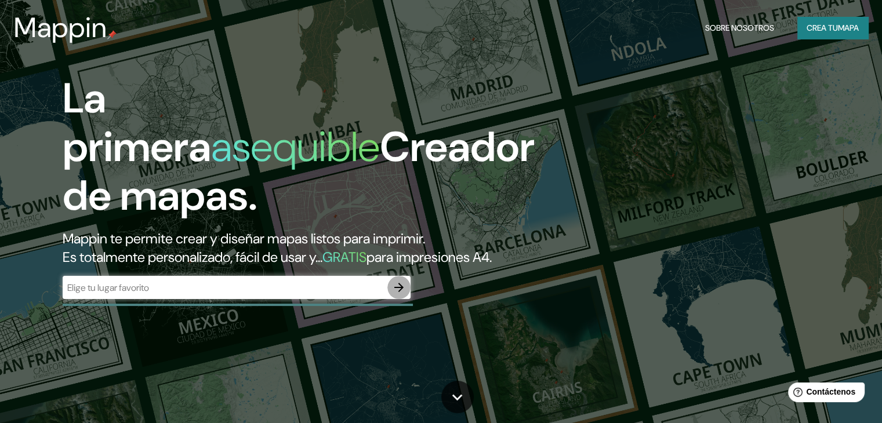
click at [400, 295] on icon "button" at bounding box center [399, 288] width 14 height 14
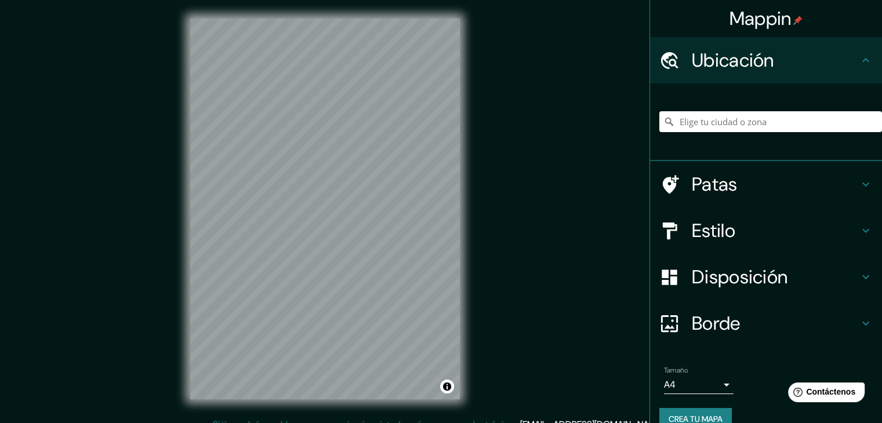
click at [706, 132] on div at bounding box center [770, 122] width 223 height 58
click at [716, 121] on input "Elige tu ciudad o zona" at bounding box center [770, 121] width 223 height 21
click at [858, 119] on input "[GEOGRAPHIC_DATA]" at bounding box center [770, 121] width 223 height 21
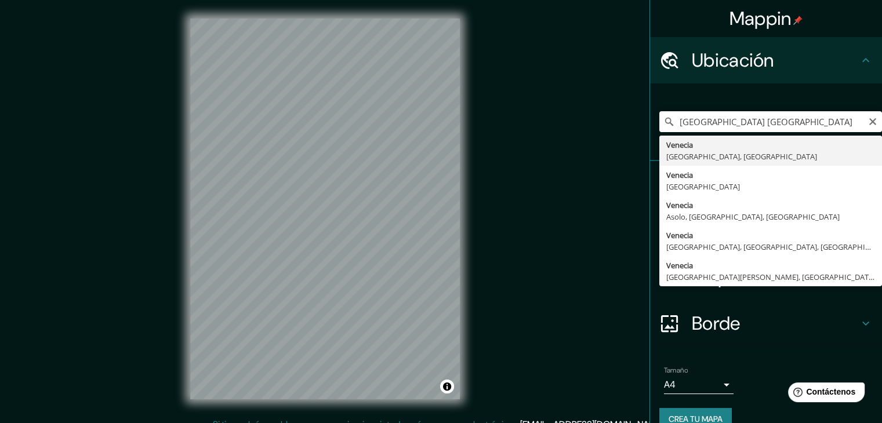
type input "[GEOGRAPHIC_DATA], [GEOGRAPHIC_DATA], [GEOGRAPHIC_DATA]"
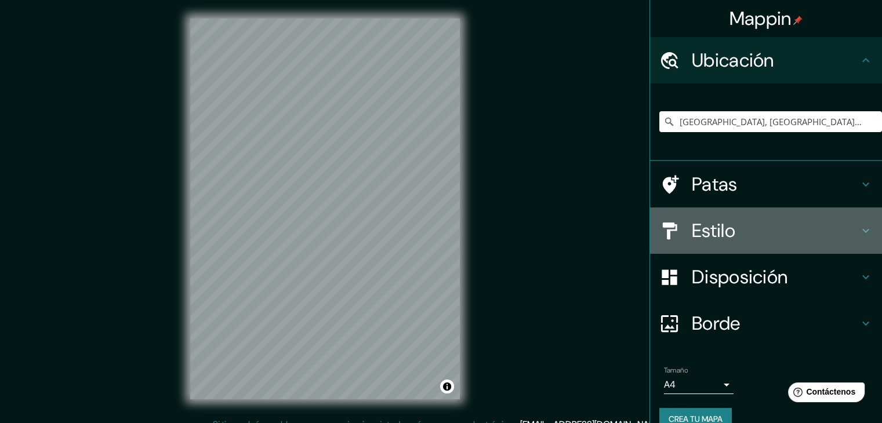
click at [734, 229] on h4 "Estilo" at bounding box center [775, 230] width 167 height 23
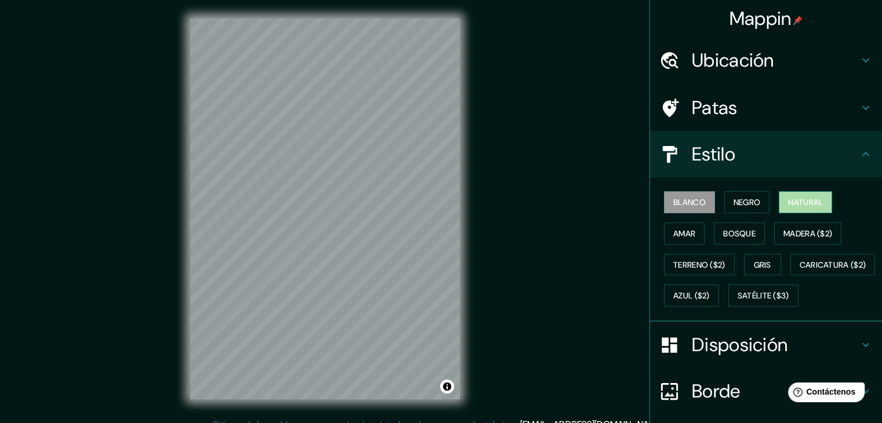
click at [788, 199] on font "Natural" at bounding box center [805, 202] width 35 height 10
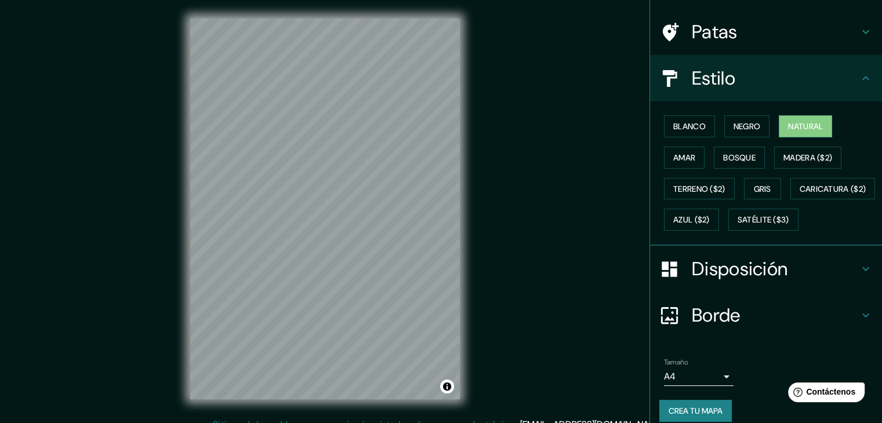
scroll to position [117, 0]
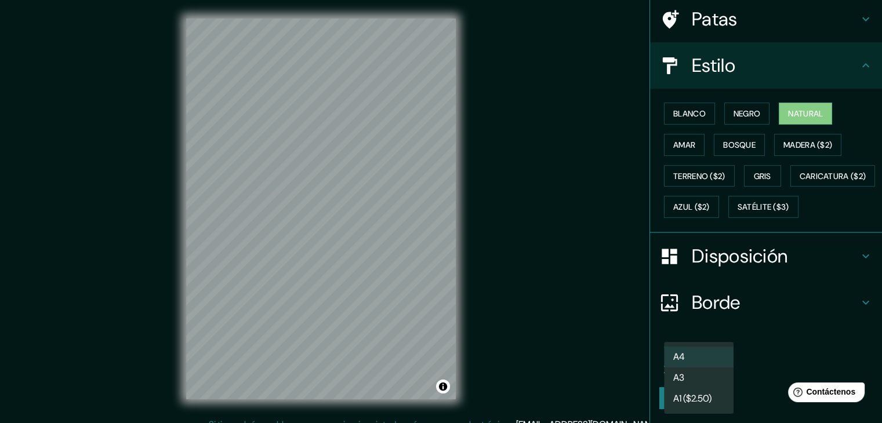
click at [712, 365] on body "Mappin Ubicación Venice, Venice, Italy Patas Estilo Blanco Negro Natural Amar B…" at bounding box center [441, 211] width 882 height 423
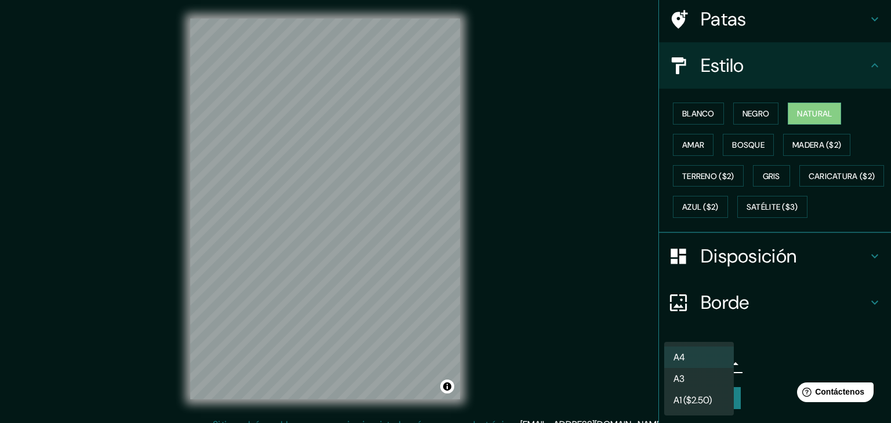
click at [707, 375] on li "A3" at bounding box center [699, 378] width 70 height 21
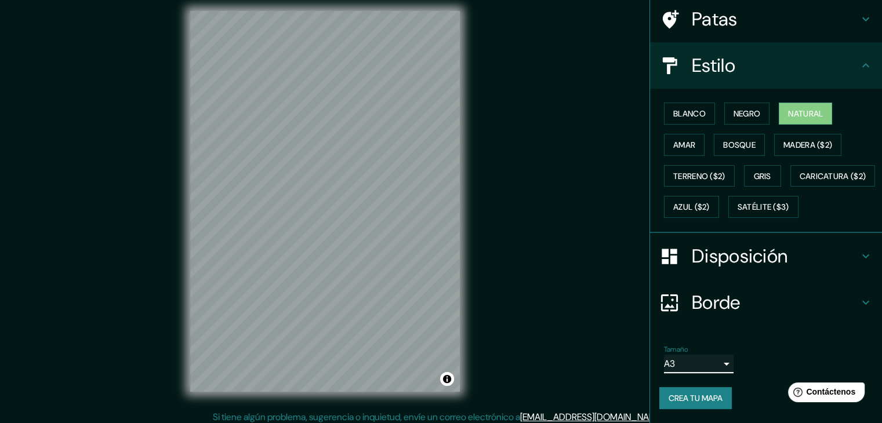
scroll to position [13, 0]
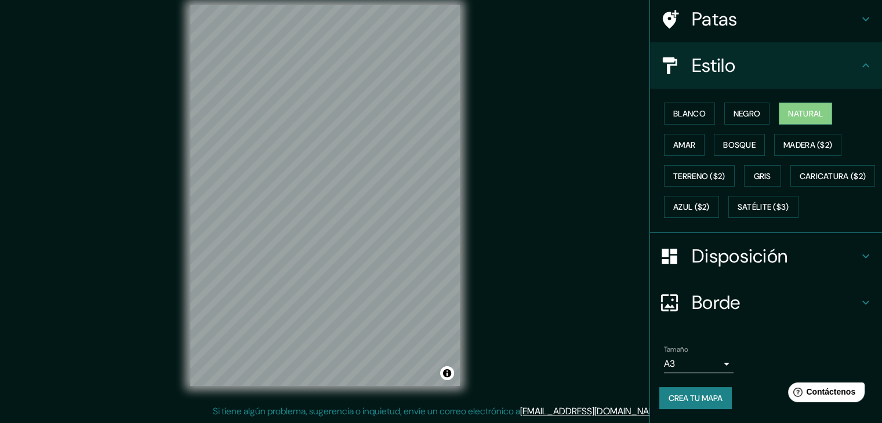
click at [782, 267] on h4 "Disposición" at bounding box center [775, 256] width 167 height 23
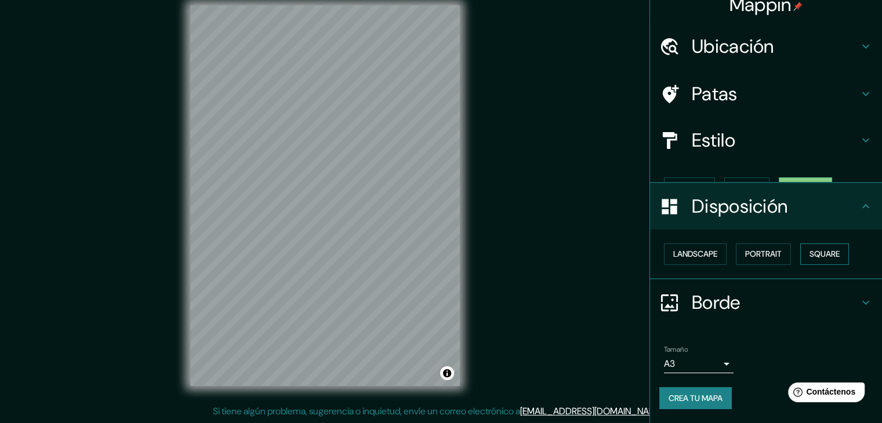
scroll to position [0, 0]
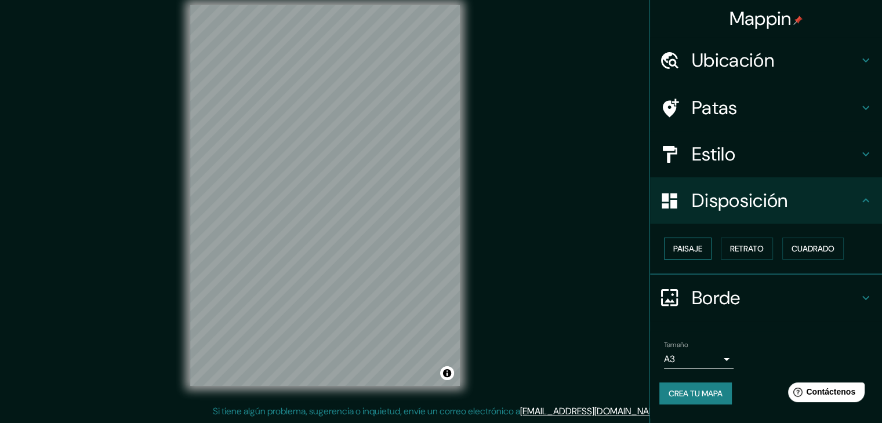
click at [703, 247] on button "Paisaje" at bounding box center [688, 249] width 48 height 22
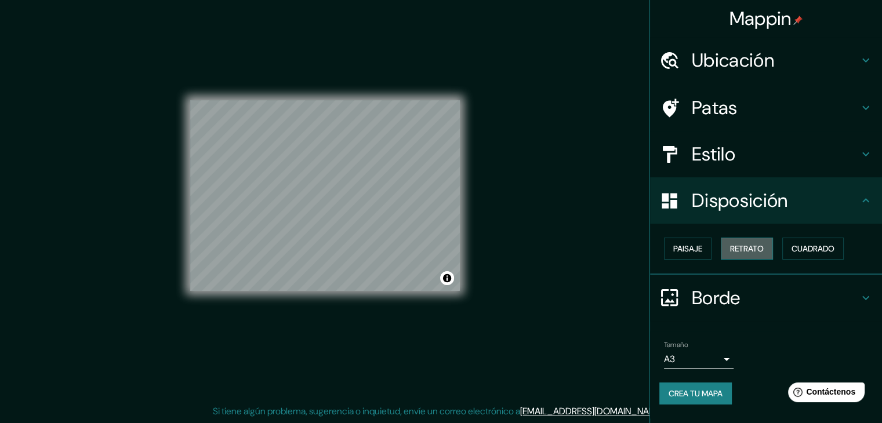
click at [761, 249] on font "Retrato" at bounding box center [747, 249] width 34 height 10
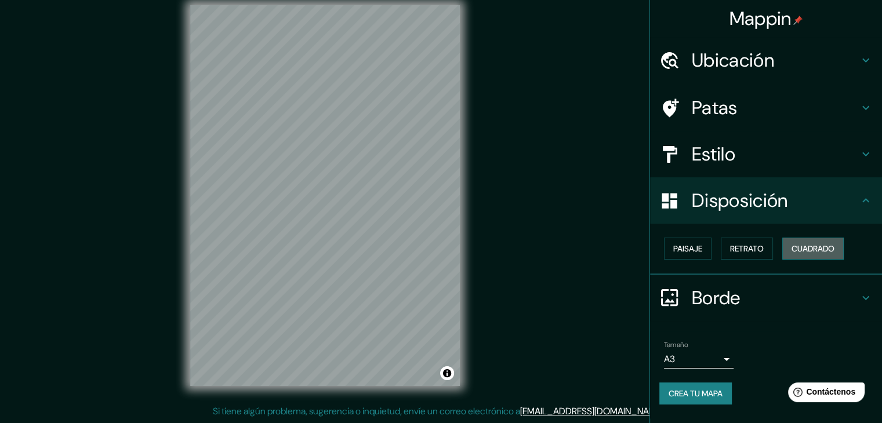
click at [834, 249] on font "Cuadrado" at bounding box center [812, 249] width 43 height 10
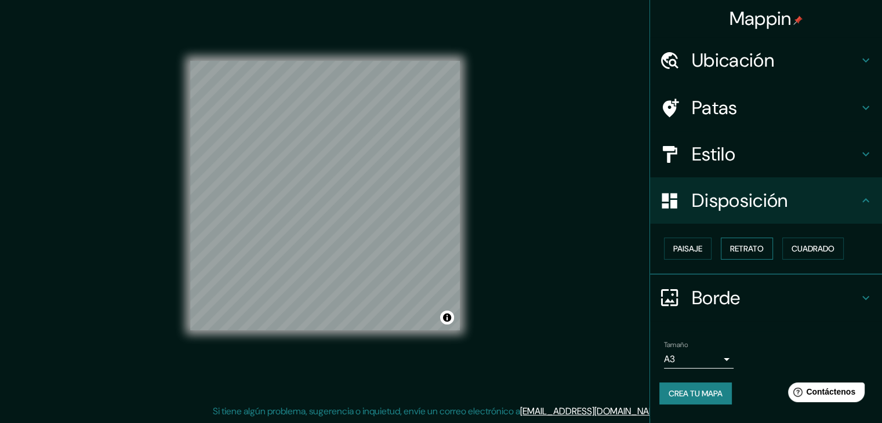
click at [764, 244] on font "Retrato" at bounding box center [747, 249] width 34 height 10
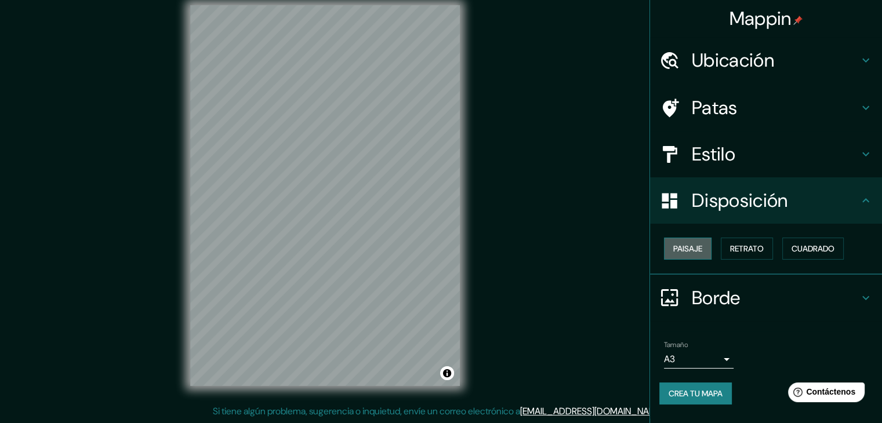
click at [700, 244] on font "Paisaje" at bounding box center [687, 249] width 29 height 10
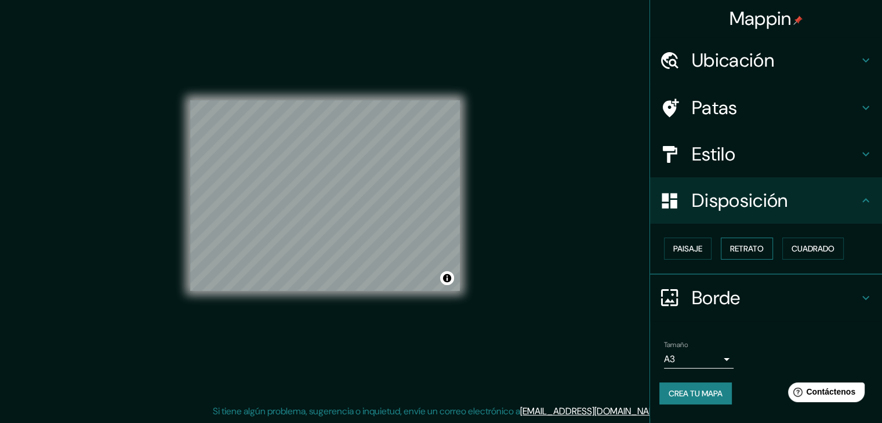
click at [740, 244] on font "Retrato" at bounding box center [747, 249] width 34 height 10
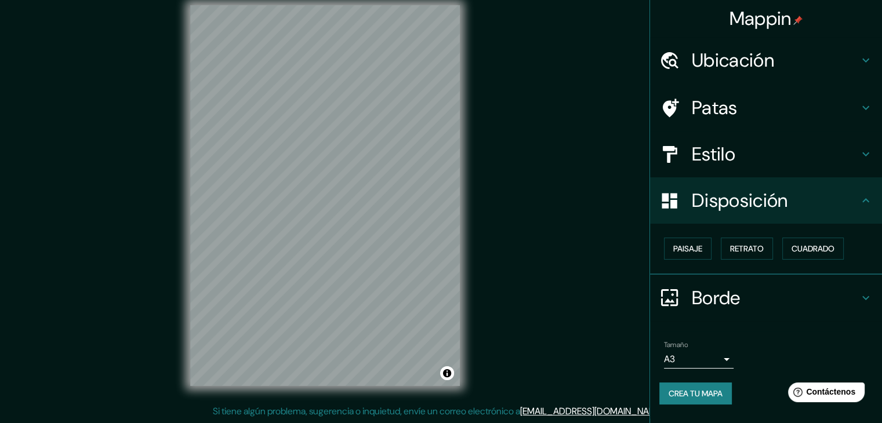
click at [765, 289] on h4 "Borde" at bounding box center [775, 297] width 167 height 23
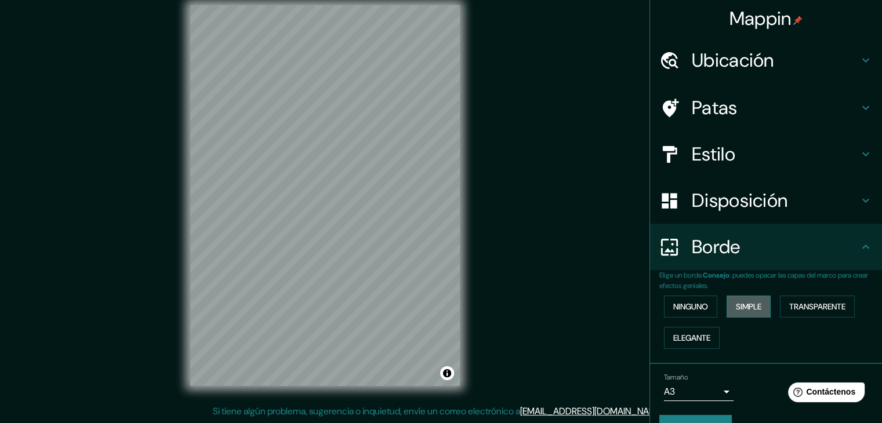
click at [739, 309] on font "Simple" at bounding box center [749, 307] width 26 height 10
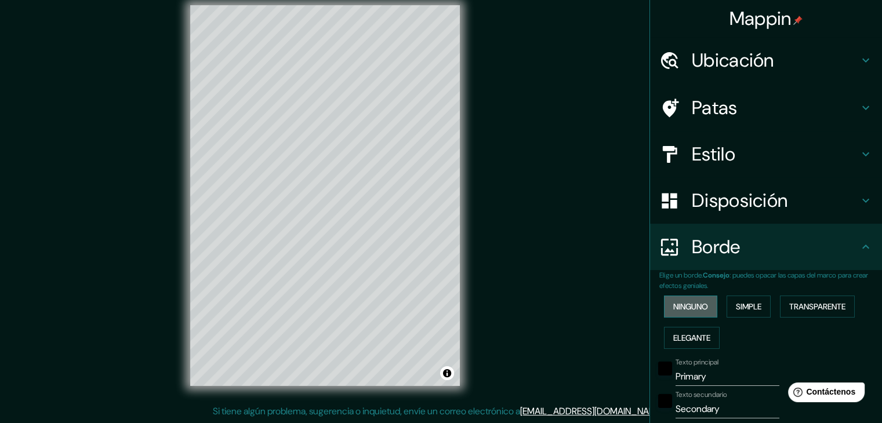
click at [687, 304] on font "Ninguno" at bounding box center [690, 307] width 35 height 10
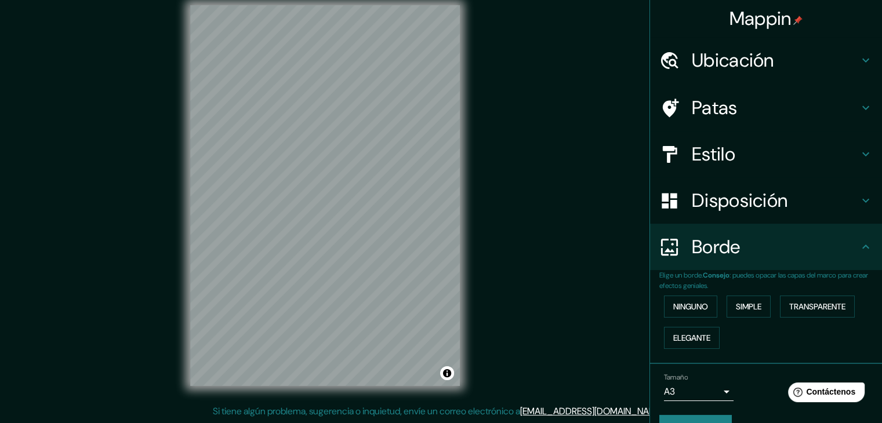
click at [732, 159] on h4 "Estilo" at bounding box center [775, 154] width 167 height 23
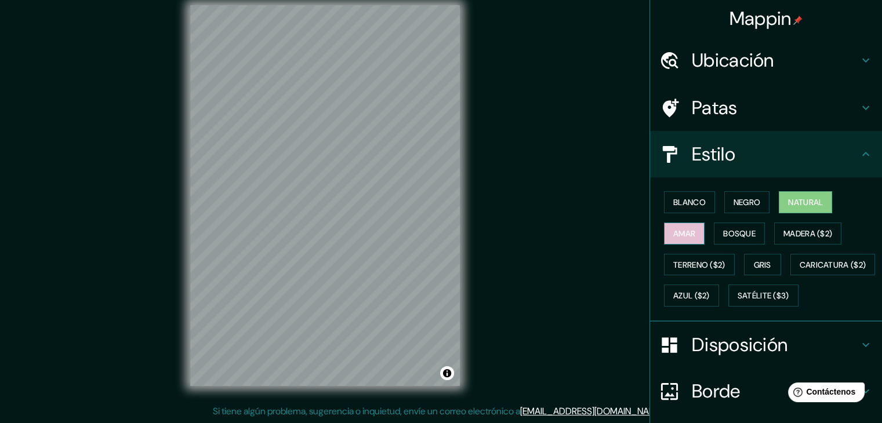
click at [664, 230] on button "Amar" at bounding box center [684, 234] width 41 height 22
click at [736, 235] on font "Bosque" at bounding box center [739, 233] width 32 height 10
click at [803, 202] on font "Natural" at bounding box center [805, 202] width 35 height 10
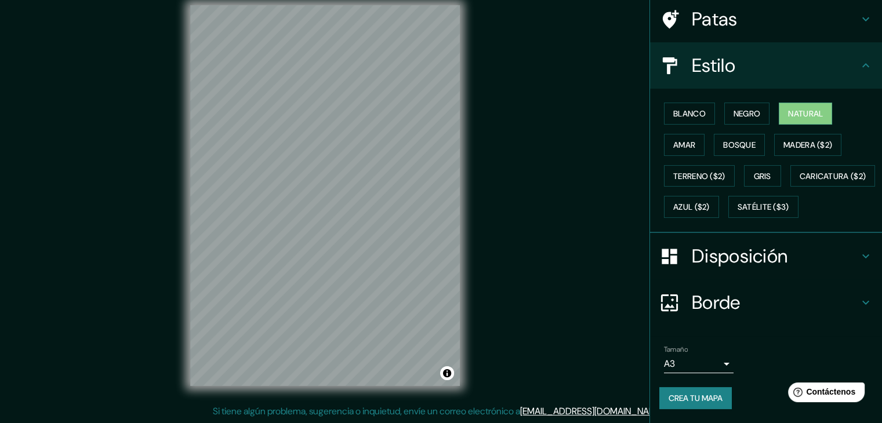
scroll to position [117, 0]
click at [687, 393] on font "Crea tu mapa" at bounding box center [696, 398] width 54 height 10
click at [692, 400] on div "Crea tu mapa" at bounding box center [765, 398] width 213 height 22
click at [861, 59] on icon at bounding box center [866, 66] width 14 height 14
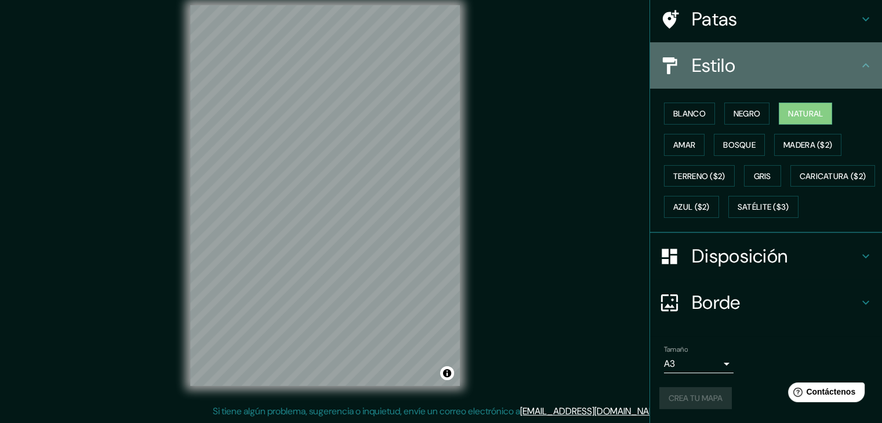
click at [864, 42] on div "Estilo" at bounding box center [766, 65] width 232 height 46
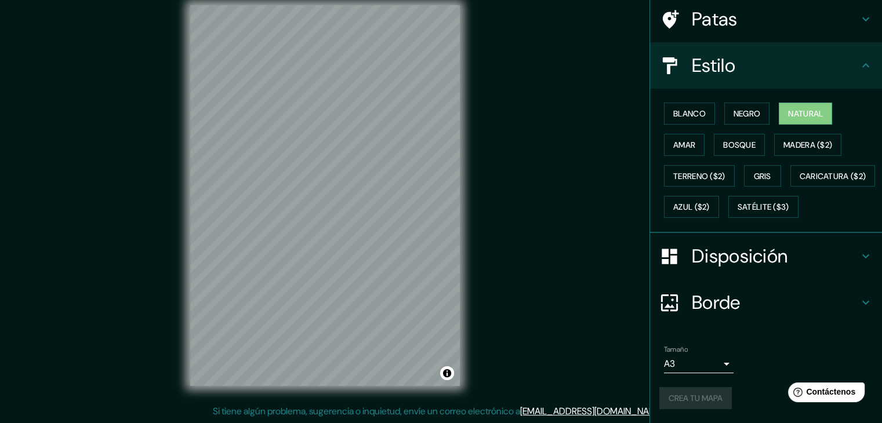
click at [859, 59] on icon at bounding box center [866, 66] width 14 height 14
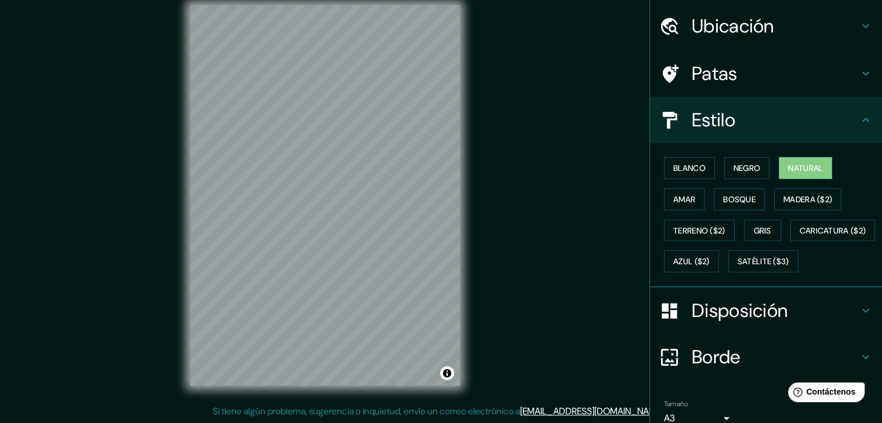
scroll to position [33, 0]
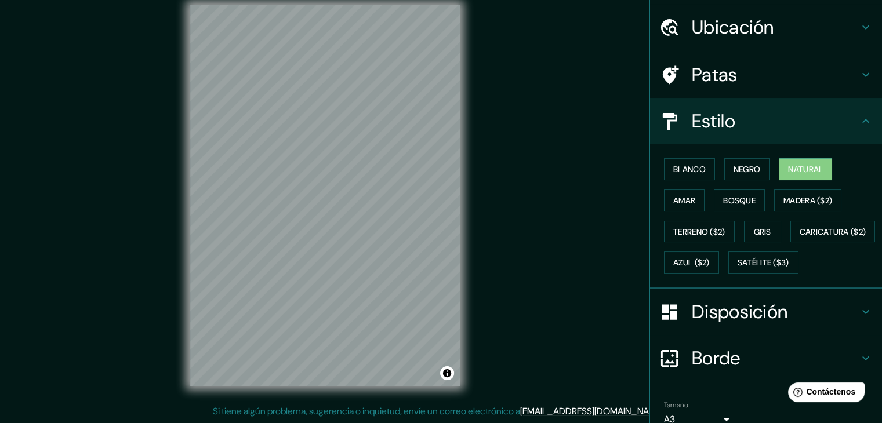
click at [845, 124] on h4 "Estilo" at bounding box center [775, 121] width 167 height 23
click at [737, 85] on h4 "Patas" at bounding box center [775, 74] width 167 height 23
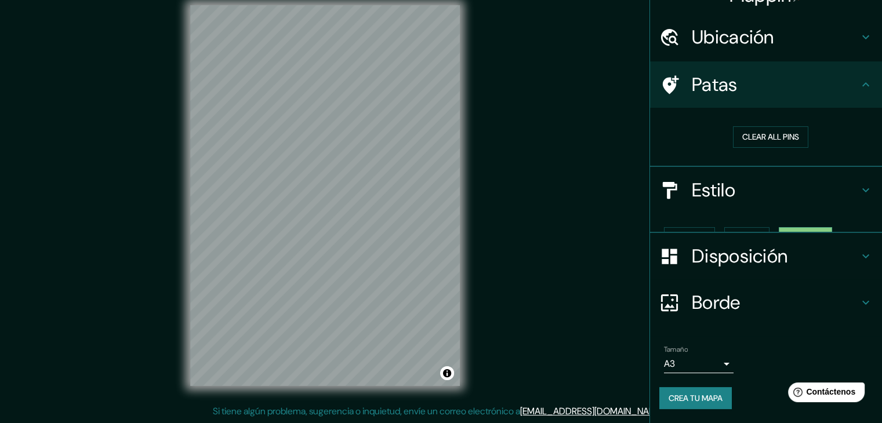
scroll to position [3, 0]
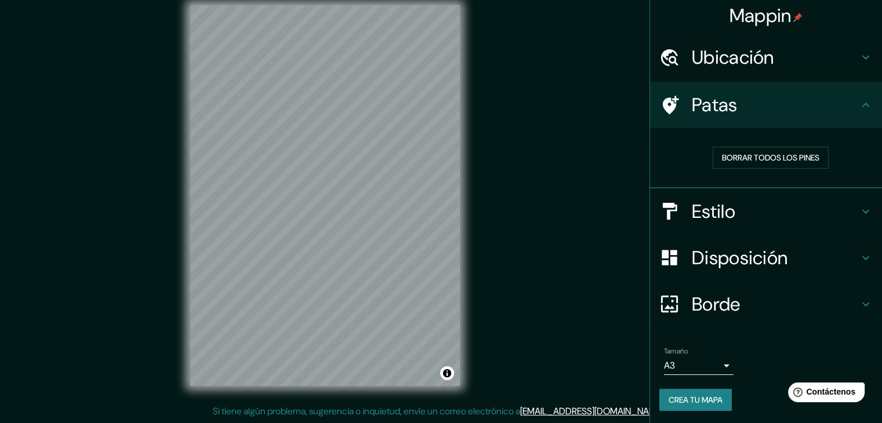
click at [845, 75] on div "Ubicación" at bounding box center [766, 57] width 232 height 46
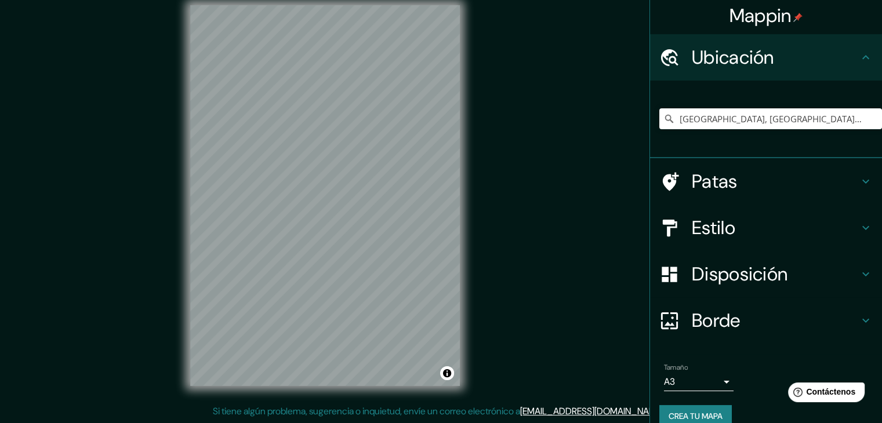
click at [849, 59] on h4 "Ubicación" at bounding box center [775, 57] width 167 height 23
click at [859, 61] on icon at bounding box center [866, 57] width 14 height 14
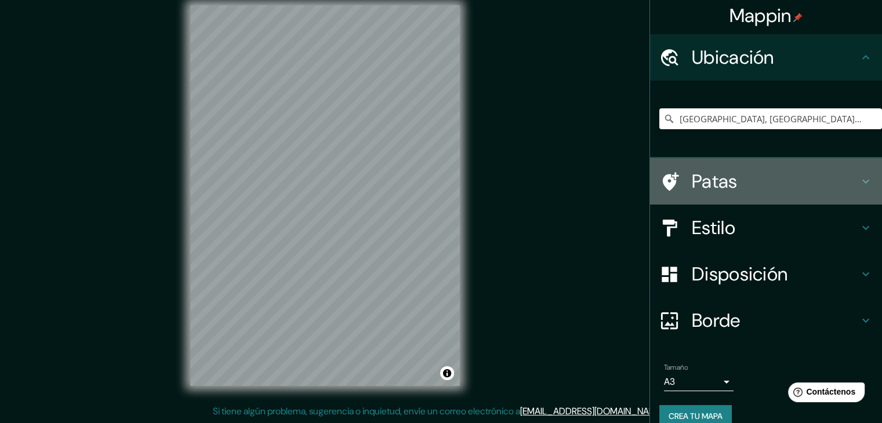
click at [859, 180] on icon at bounding box center [866, 182] width 14 height 14
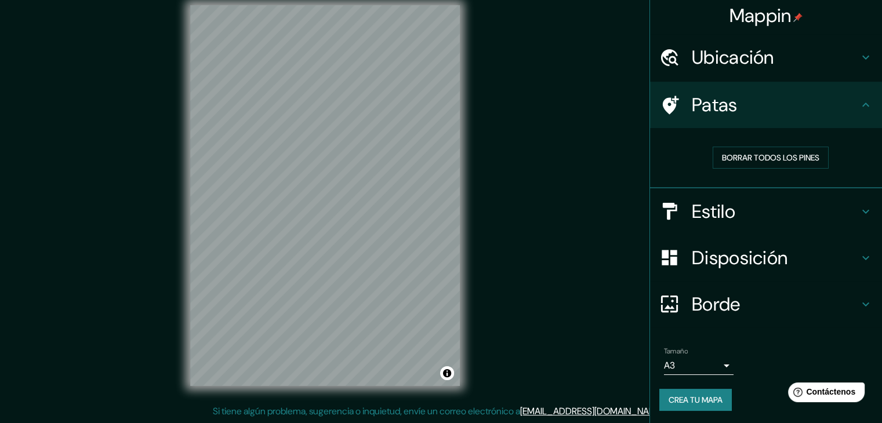
click at [858, 112] on div "Patas" at bounding box center [766, 105] width 232 height 46
click at [706, 403] on font "Crea tu mapa" at bounding box center [696, 400] width 54 height 10
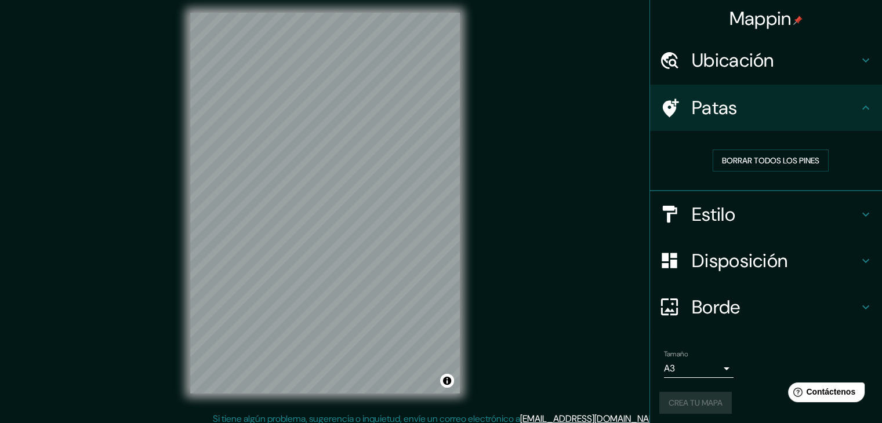
scroll to position [13, 0]
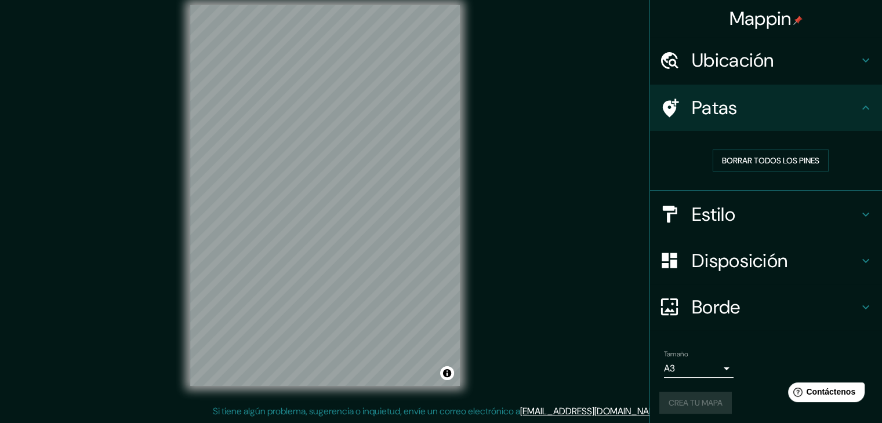
click at [692, 397] on div "Crea tu mapa" at bounding box center [765, 403] width 213 height 22
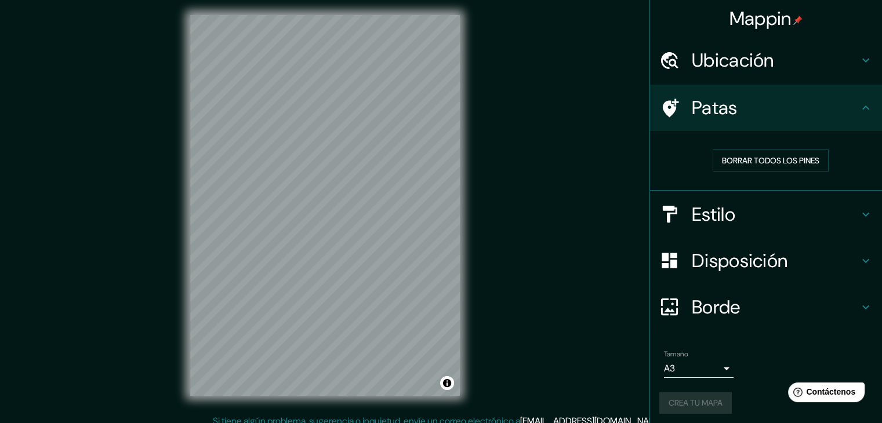
scroll to position [0, 0]
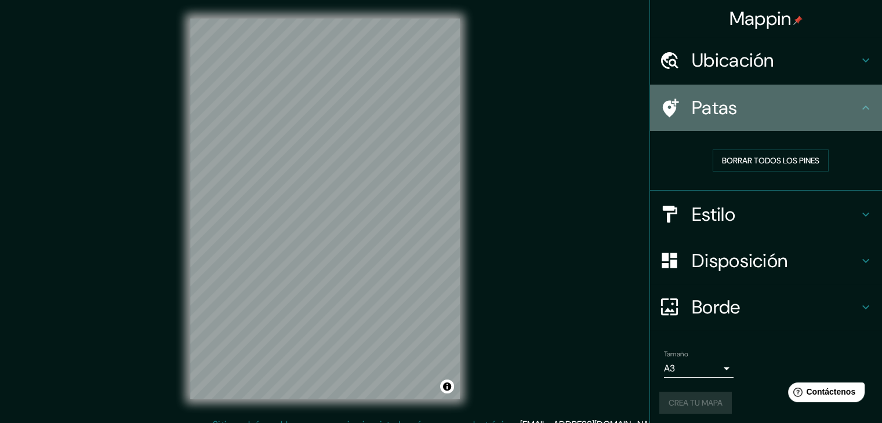
click at [803, 110] on h4 "Patas" at bounding box center [775, 107] width 167 height 23
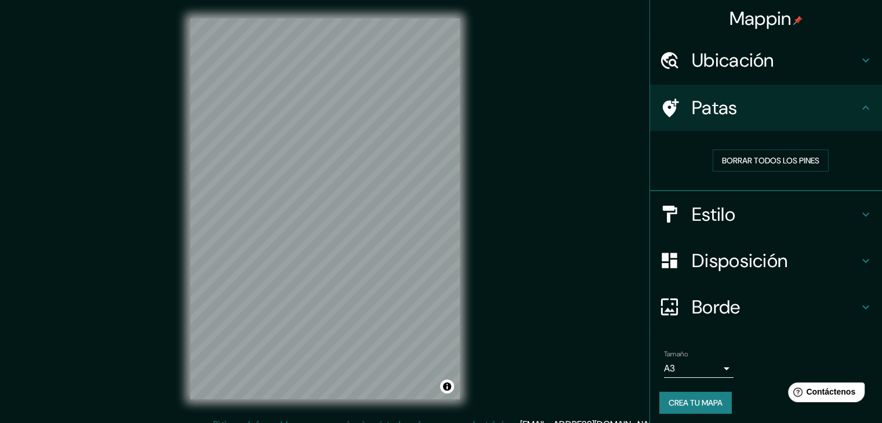
click at [849, 59] on h4 "Ubicación" at bounding box center [775, 60] width 167 height 23
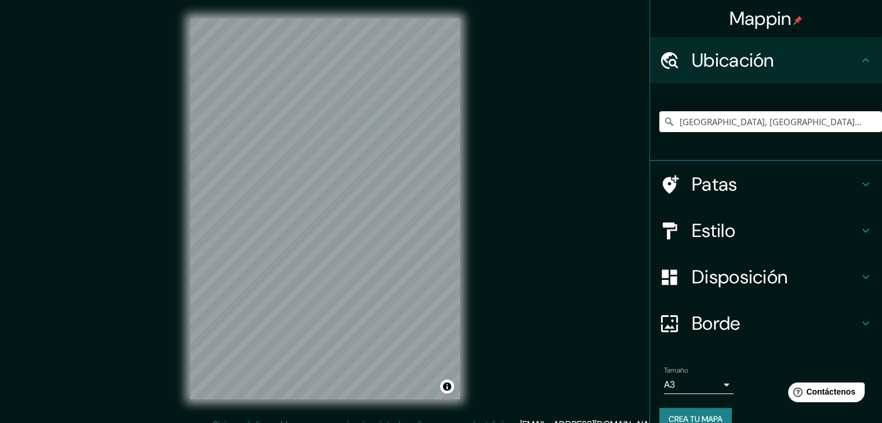
click at [859, 60] on icon at bounding box center [866, 60] width 14 height 14
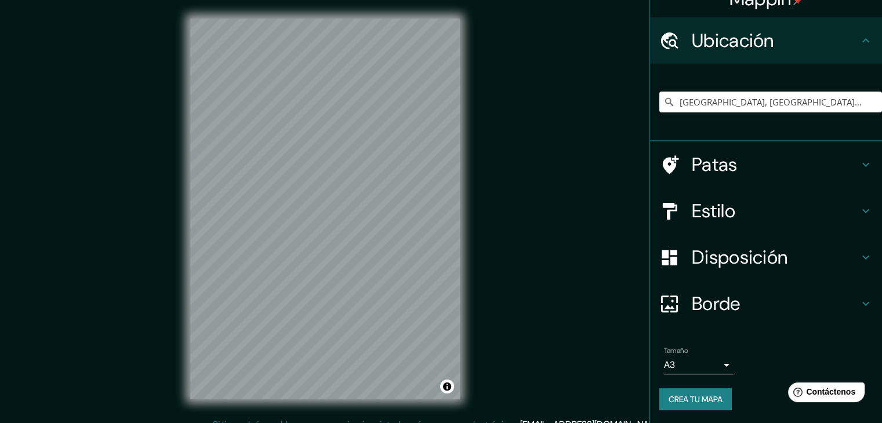
scroll to position [20, 0]
click at [689, 402] on font "Crea tu mapa" at bounding box center [696, 399] width 54 height 10
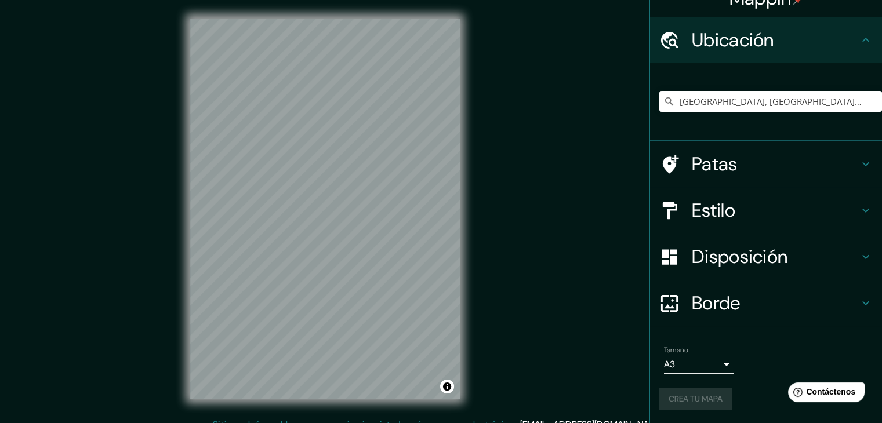
click at [689, 402] on div "Crea tu mapa" at bounding box center [765, 399] width 213 height 22
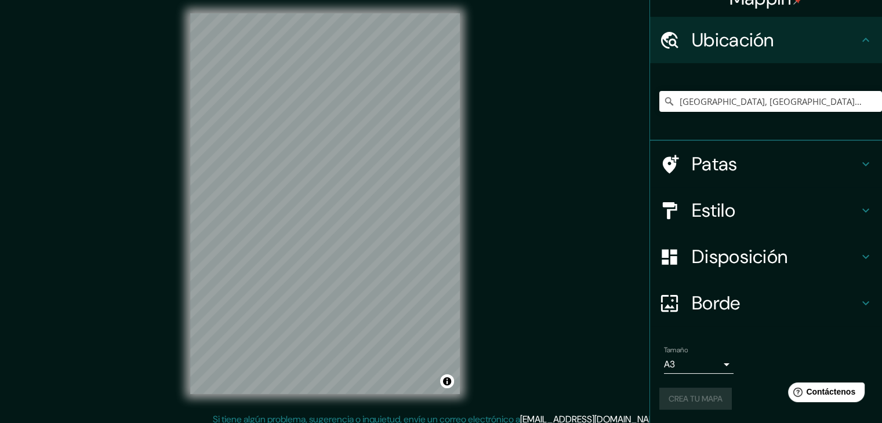
scroll to position [13, 0]
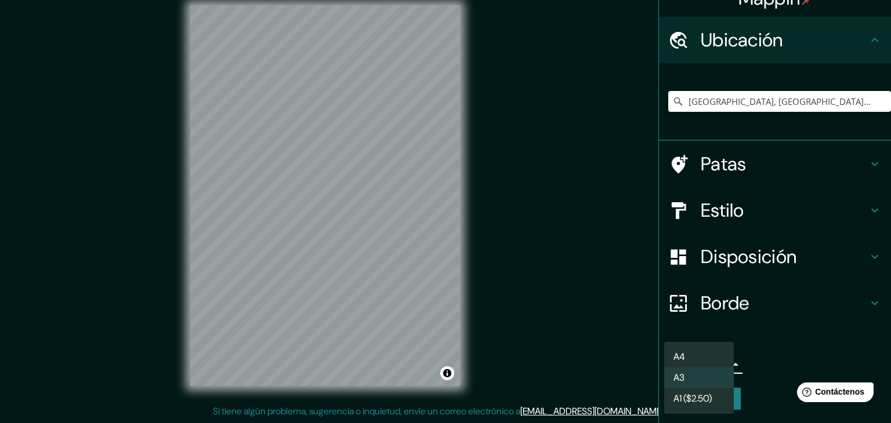
click at [706, 369] on body "Mappin Ubicación Venice, Venice, Italy Patas Estilo Disposición Borde Elige un …" at bounding box center [445, 198] width 891 height 423
click at [682, 360] on font "A4" at bounding box center [679, 357] width 12 height 12
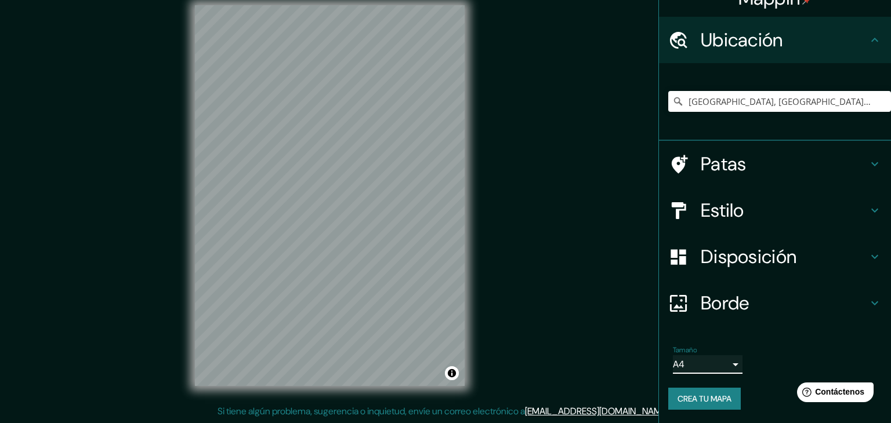
type input "single"
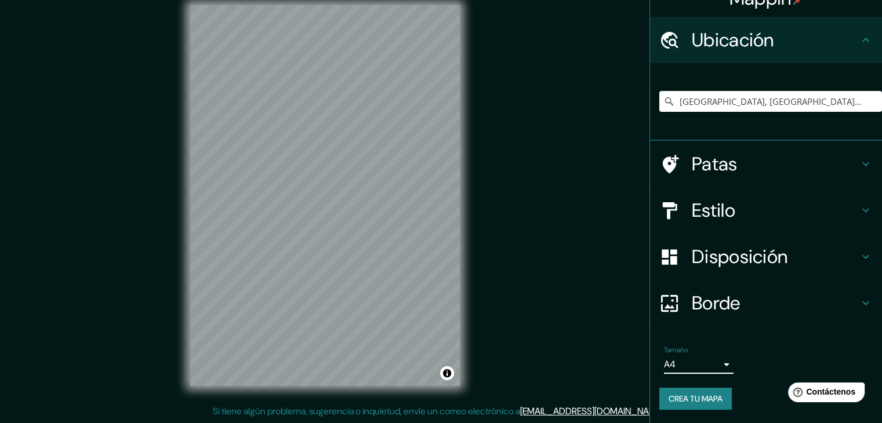
click at [692, 396] on font "Crea tu mapa" at bounding box center [696, 399] width 54 height 10
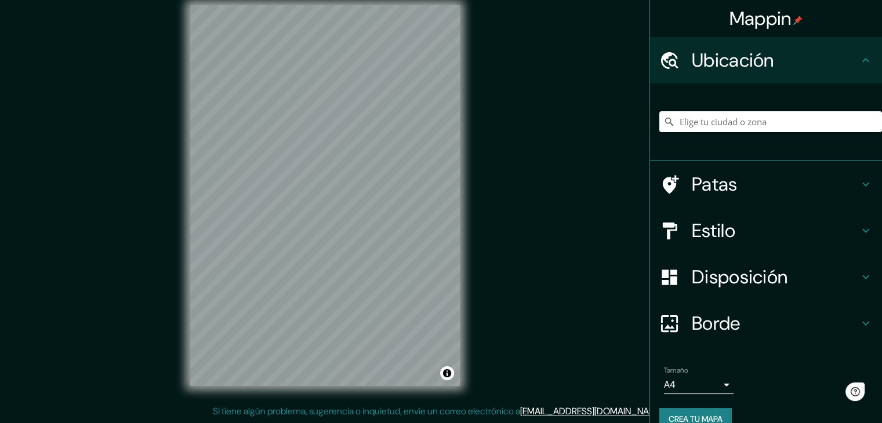
click at [710, 123] on input "Elige tu ciudad o zona" at bounding box center [770, 121] width 223 height 21
click at [735, 124] on input "[GEOGRAPHIC_DATA]" at bounding box center [770, 121] width 223 height 21
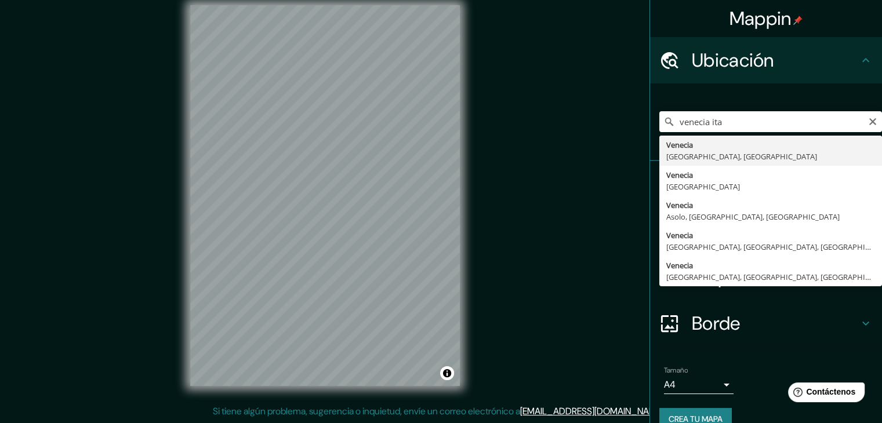
type input "[GEOGRAPHIC_DATA], [GEOGRAPHIC_DATA], [GEOGRAPHIC_DATA]"
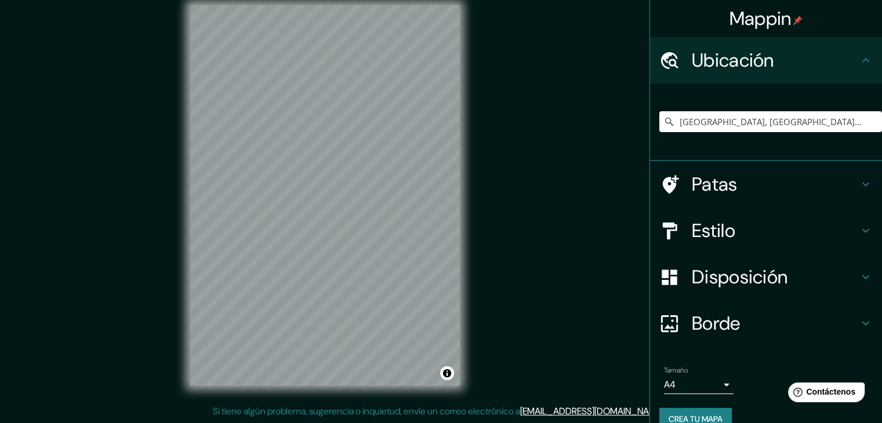
click at [803, 233] on h4 "Estilo" at bounding box center [775, 230] width 167 height 23
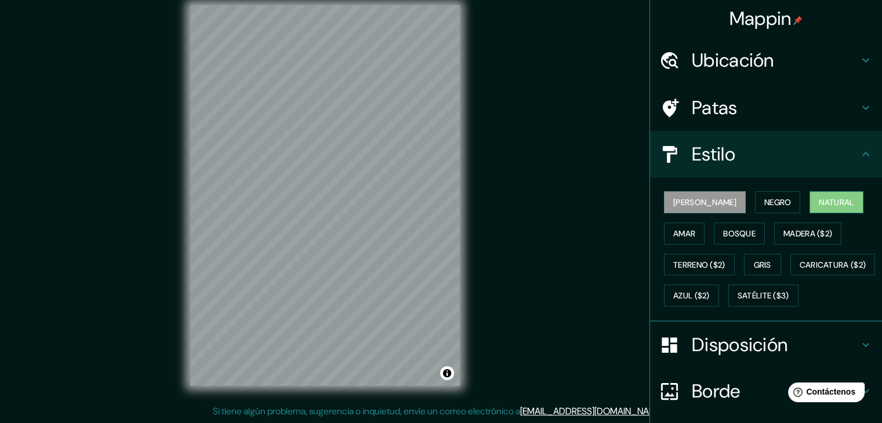
click at [819, 200] on font "Natural" at bounding box center [836, 202] width 35 height 10
click at [859, 151] on icon at bounding box center [866, 154] width 14 height 14
click at [866, 156] on div "Estilo" at bounding box center [766, 154] width 232 height 46
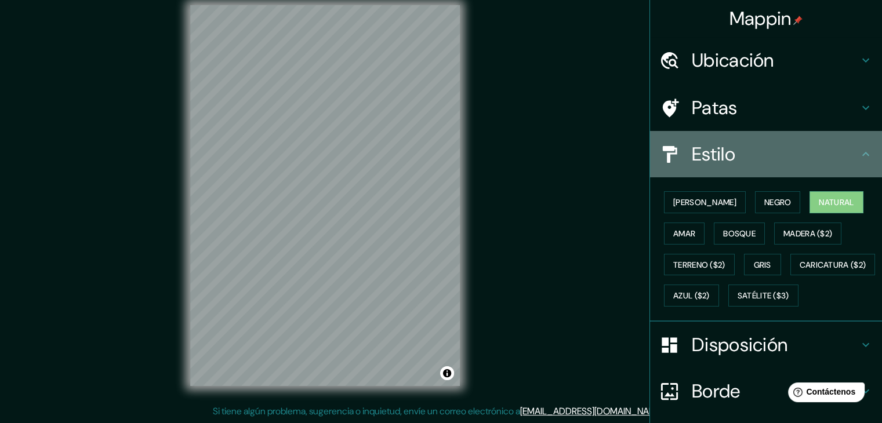
click at [859, 155] on icon at bounding box center [866, 154] width 14 height 14
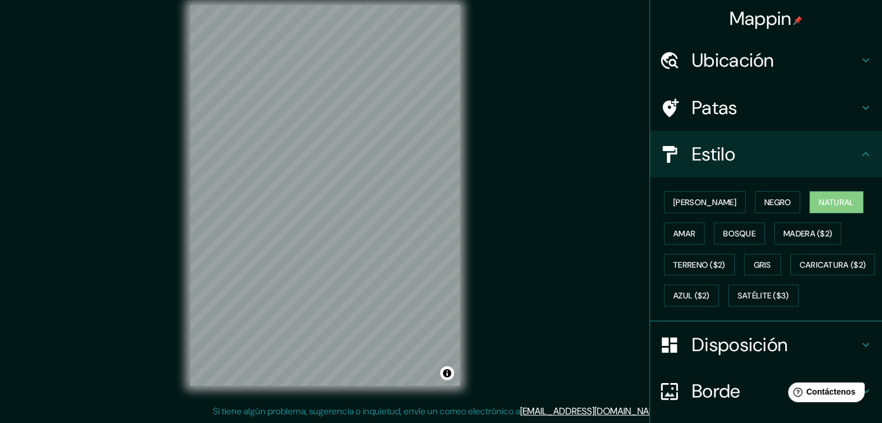
click at [859, 154] on icon at bounding box center [866, 154] width 14 height 14
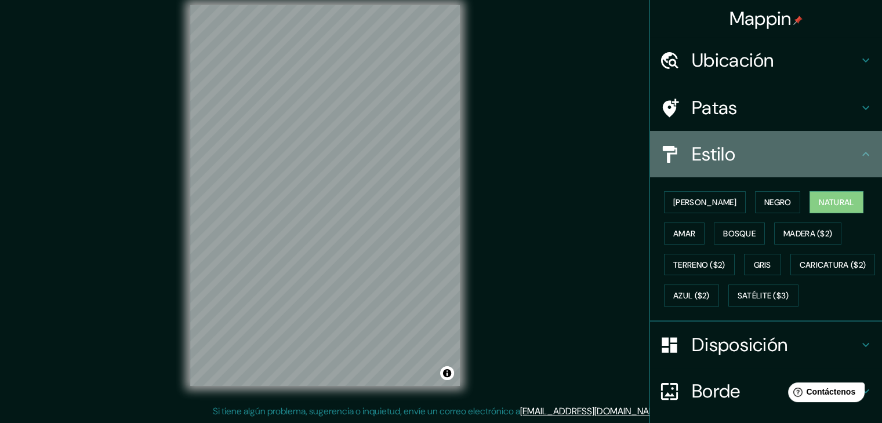
click at [859, 154] on icon at bounding box center [866, 154] width 14 height 14
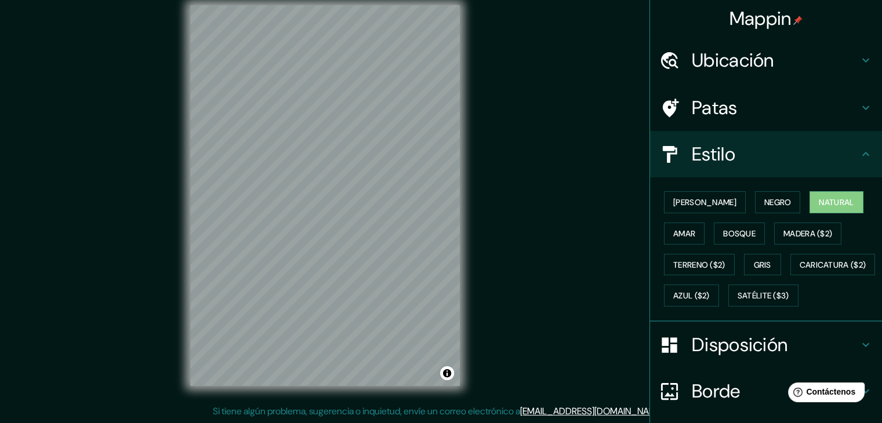
click at [859, 154] on icon at bounding box center [866, 154] width 14 height 14
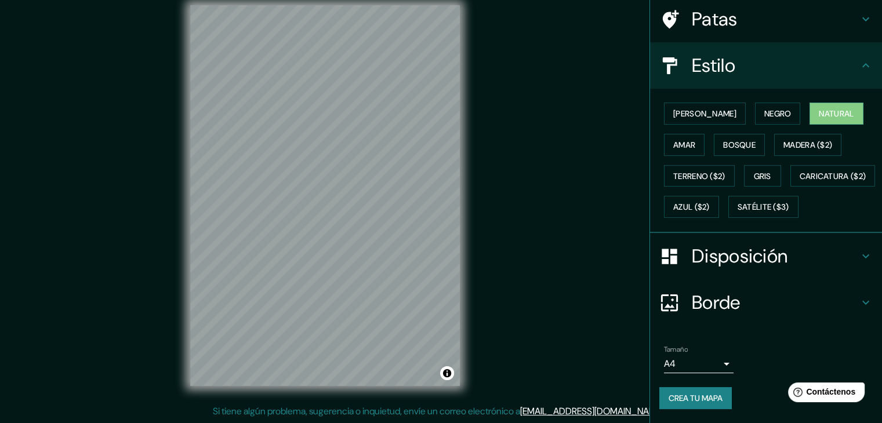
scroll to position [117, 0]
click at [714, 368] on body "Mappin Ubicación [GEOGRAPHIC_DATA], [GEOGRAPHIC_DATA], [GEOGRAPHIC_DATA] Patas …" at bounding box center [441, 198] width 882 height 423
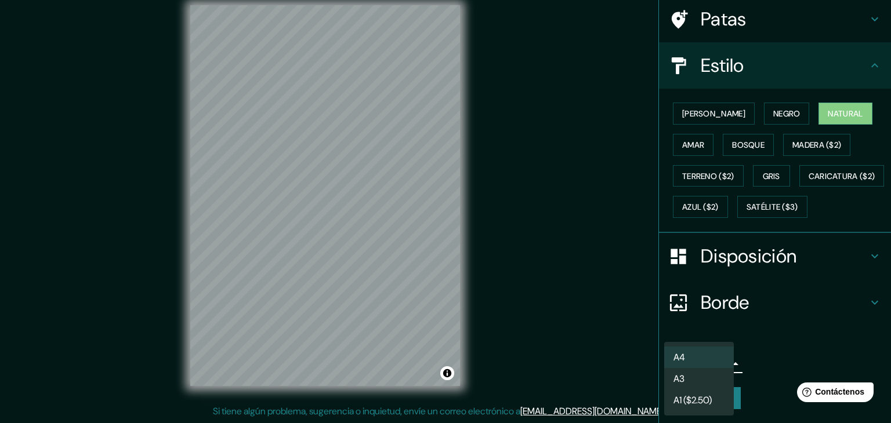
click at [698, 371] on li "A3" at bounding box center [699, 378] width 70 height 21
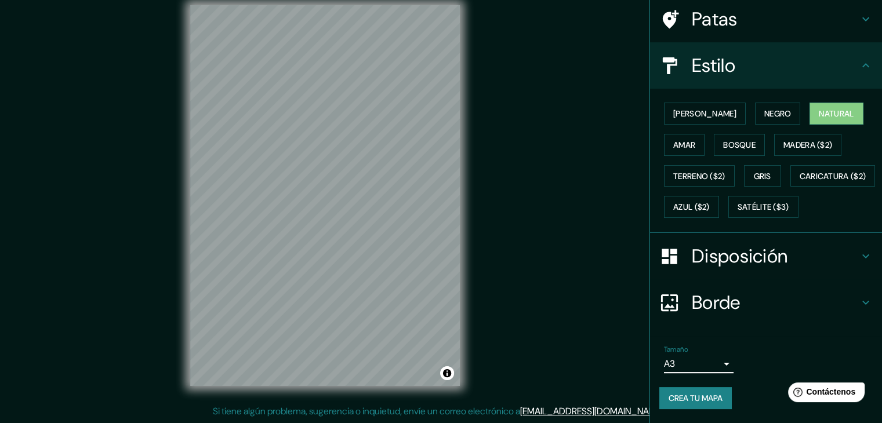
click at [706, 364] on body "Mappin Ubicación [GEOGRAPHIC_DATA], [GEOGRAPHIC_DATA], [GEOGRAPHIC_DATA] Patas …" at bounding box center [441, 198] width 882 height 423
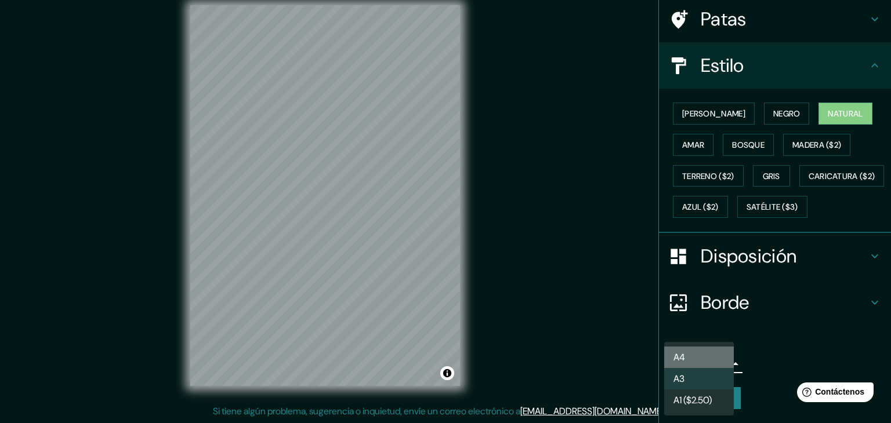
click at [696, 357] on li "A4" at bounding box center [699, 357] width 70 height 21
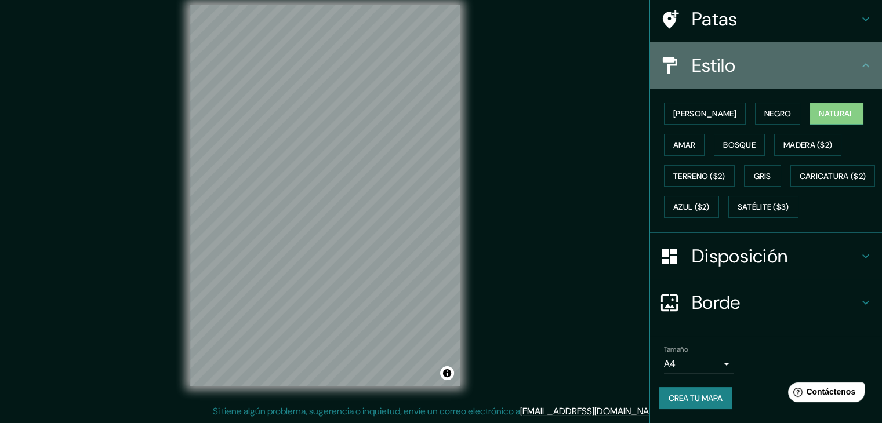
click at [842, 54] on h4 "Estilo" at bounding box center [775, 65] width 167 height 23
click at [859, 59] on icon at bounding box center [866, 66] width 14 height 14
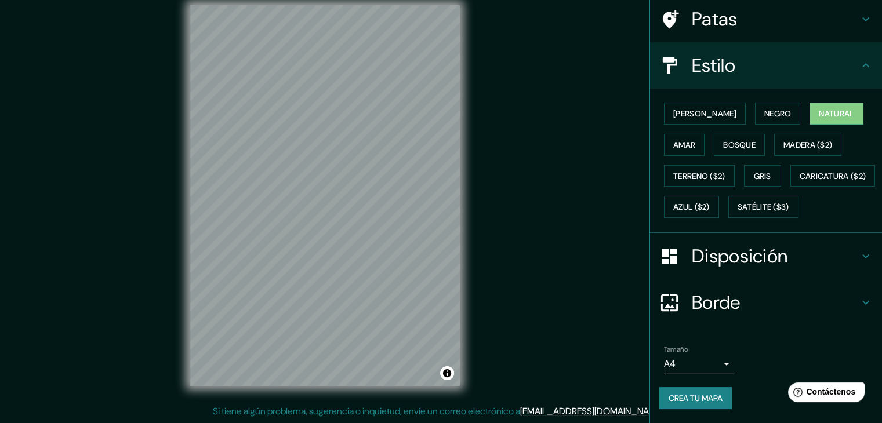
click at [710, 397] on font "Crea tu mapa" at bounding box center [696, 398] width 54 height 10
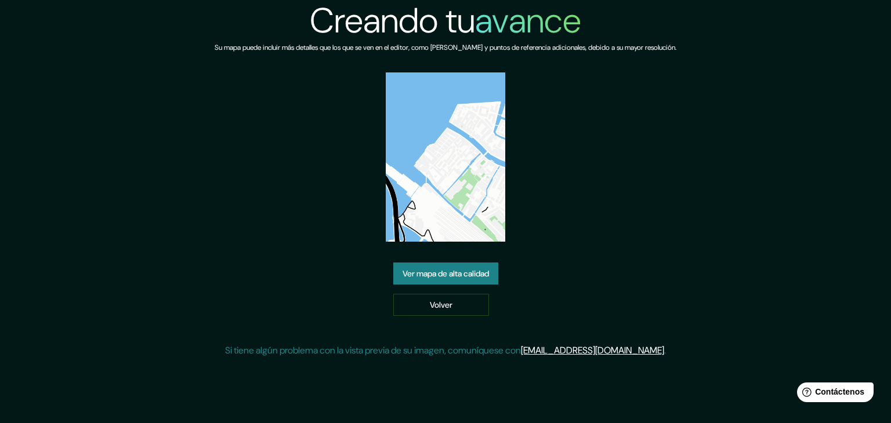
click at [476, 272] on font "Ver mapa de alta calidad" at bounding box center [445, 273] width 86 height 10
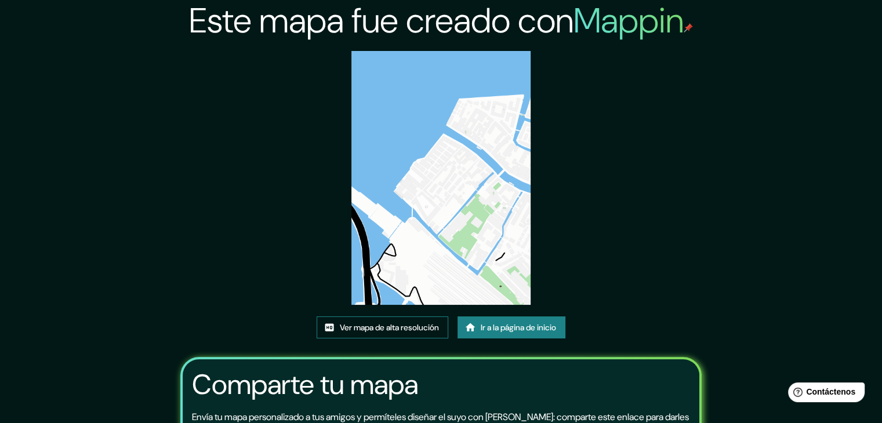
click at [419, 327] on font "Ver mapa de alta resolución" at bounding box center [389, 327] width 99 height 10
